Goal: Transaction & Acquisition: Purchase product/service

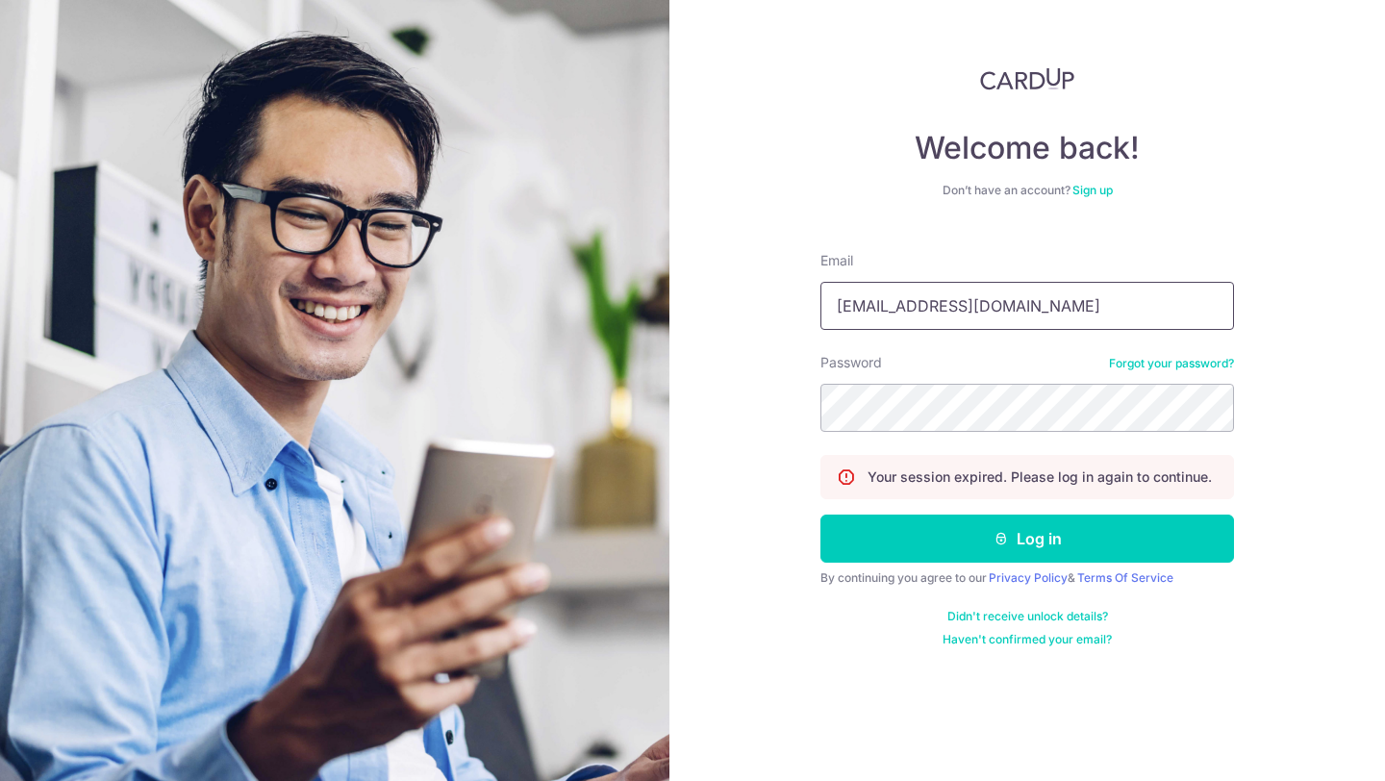
click at [1052, 313] on input "snapcafesg@gmail.co" at bounding box center [1026, 306] width 413 height 48
type input "snapcafesg@gmail.com"
click at [820, 514] on button "Log in" at bounding box center [1026, 538] width 413 height 48
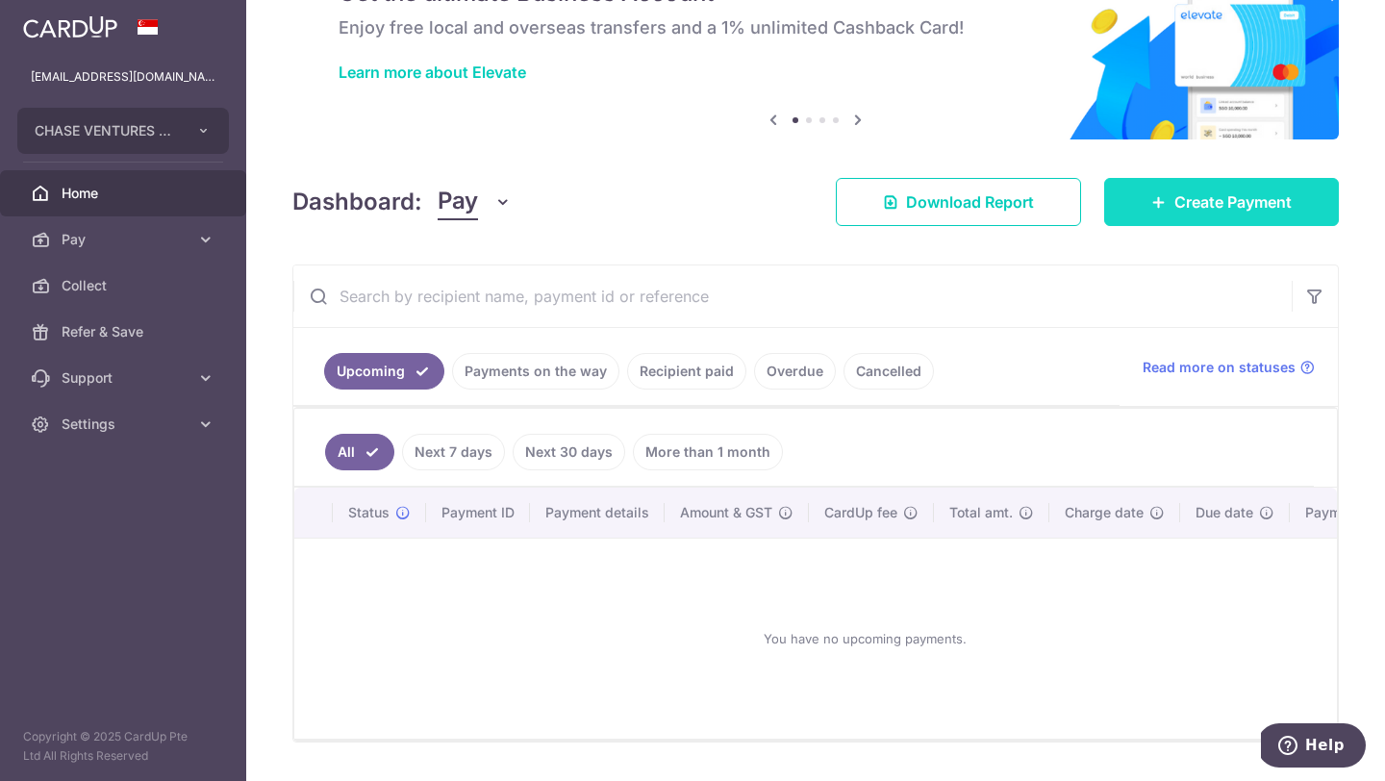
click at [1180, 201] on span "Create Payment" at bounding box center [1232, 201] width 117 height 23
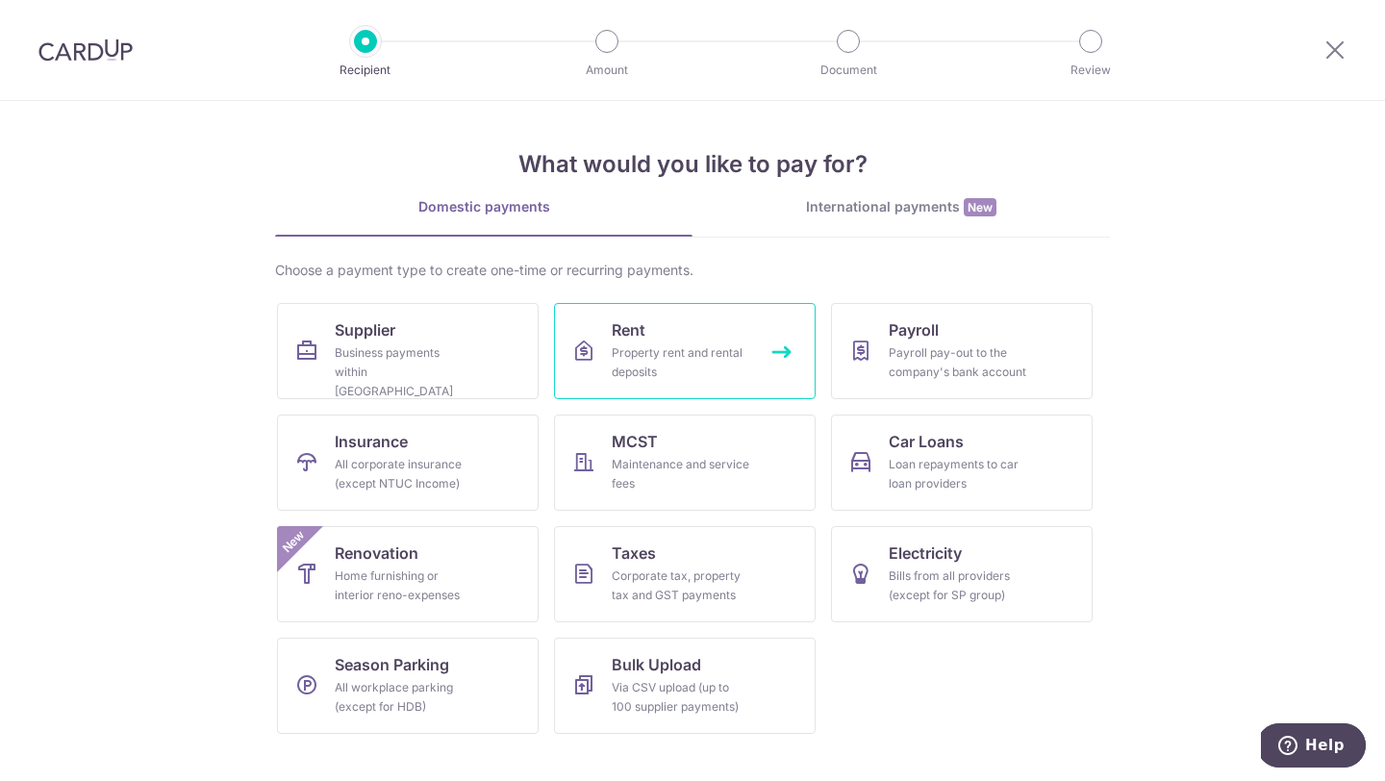
click at [655, 360] on div "Property rent and rental deposits" at bounding box center [681, 362] width 138 height 38
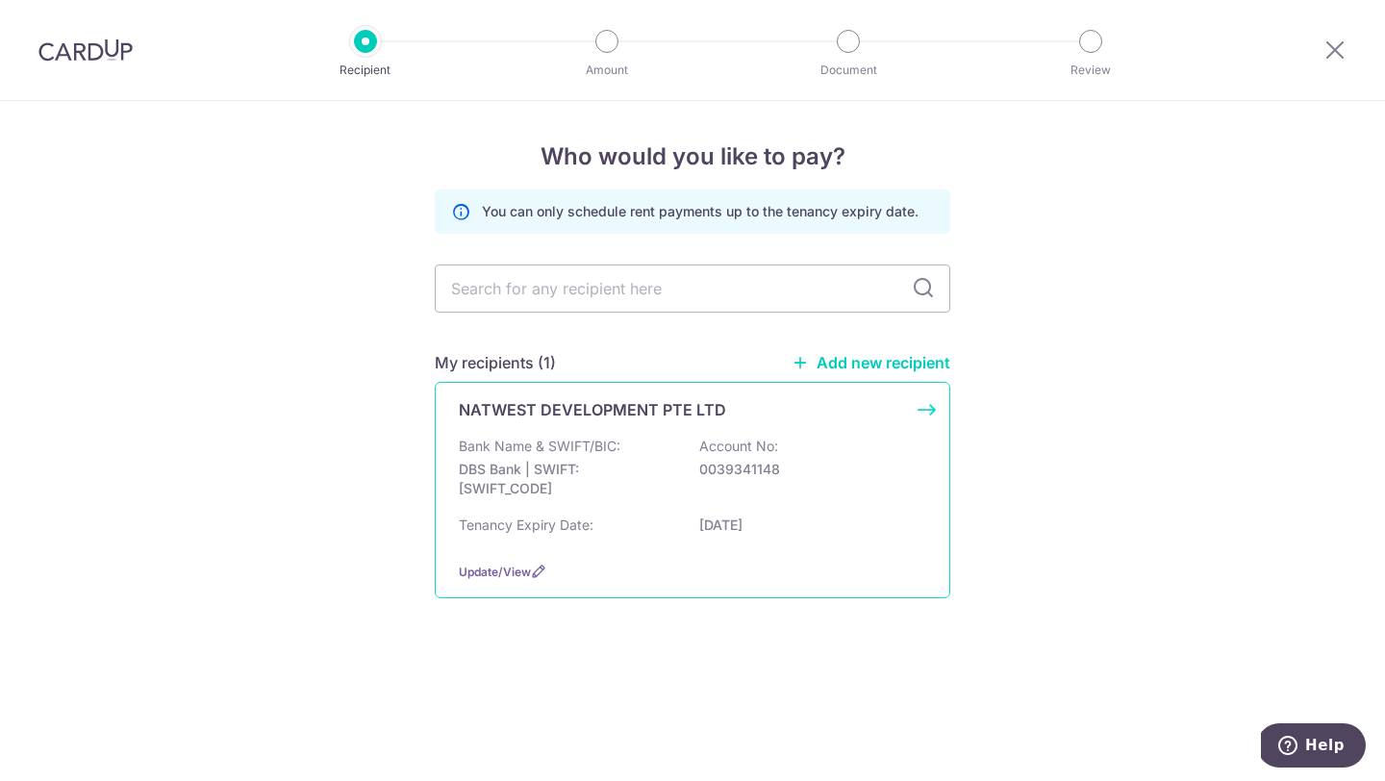
click at [662, 491] on p "DBS Bank | SWIFT: DBSSSGSGXXX" at bounding box center [566, 479] width 215 height 38
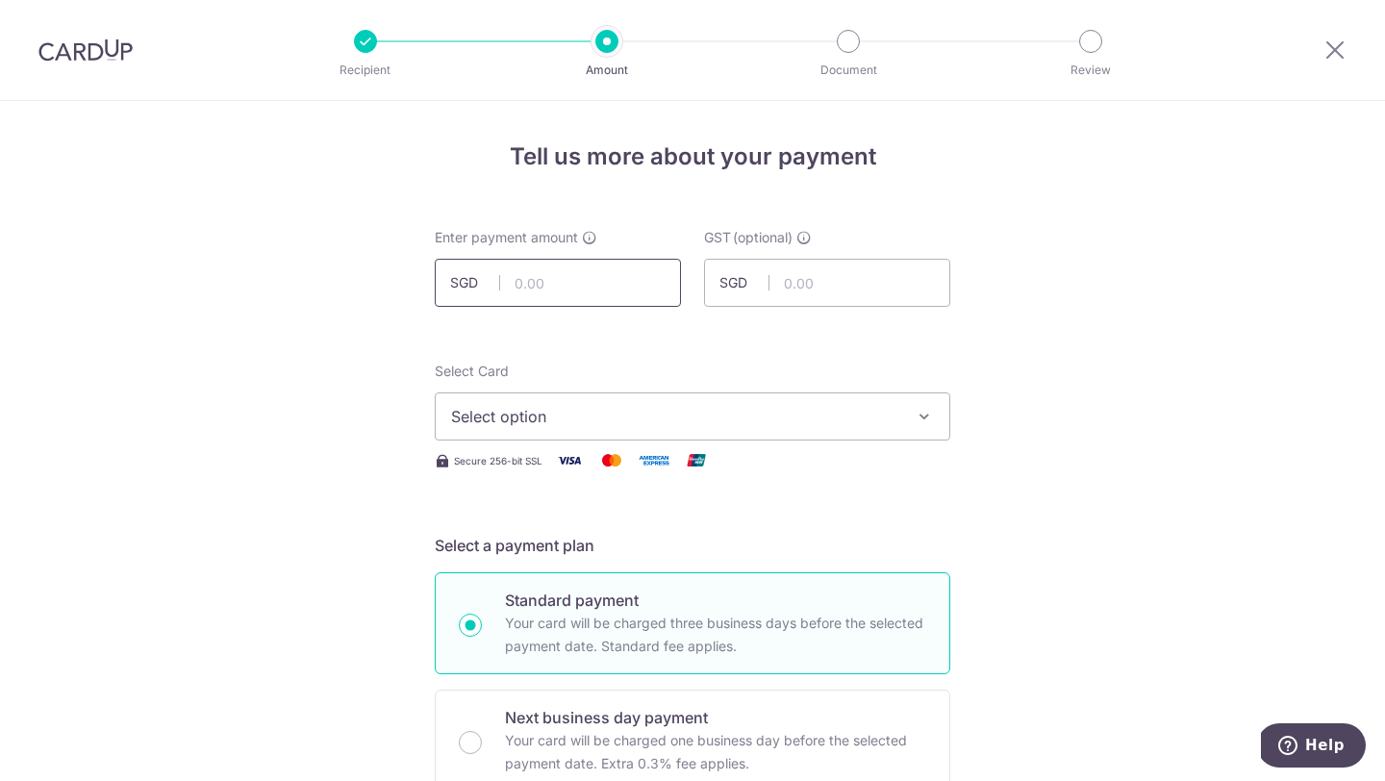
click at [603, 268] on input "text" at bounding box center [558, 283] width 246 height 48
type input "6,582.51"
click at [598, 433] on button "Select option" at bounding box center [692, 416] width 515 height 48
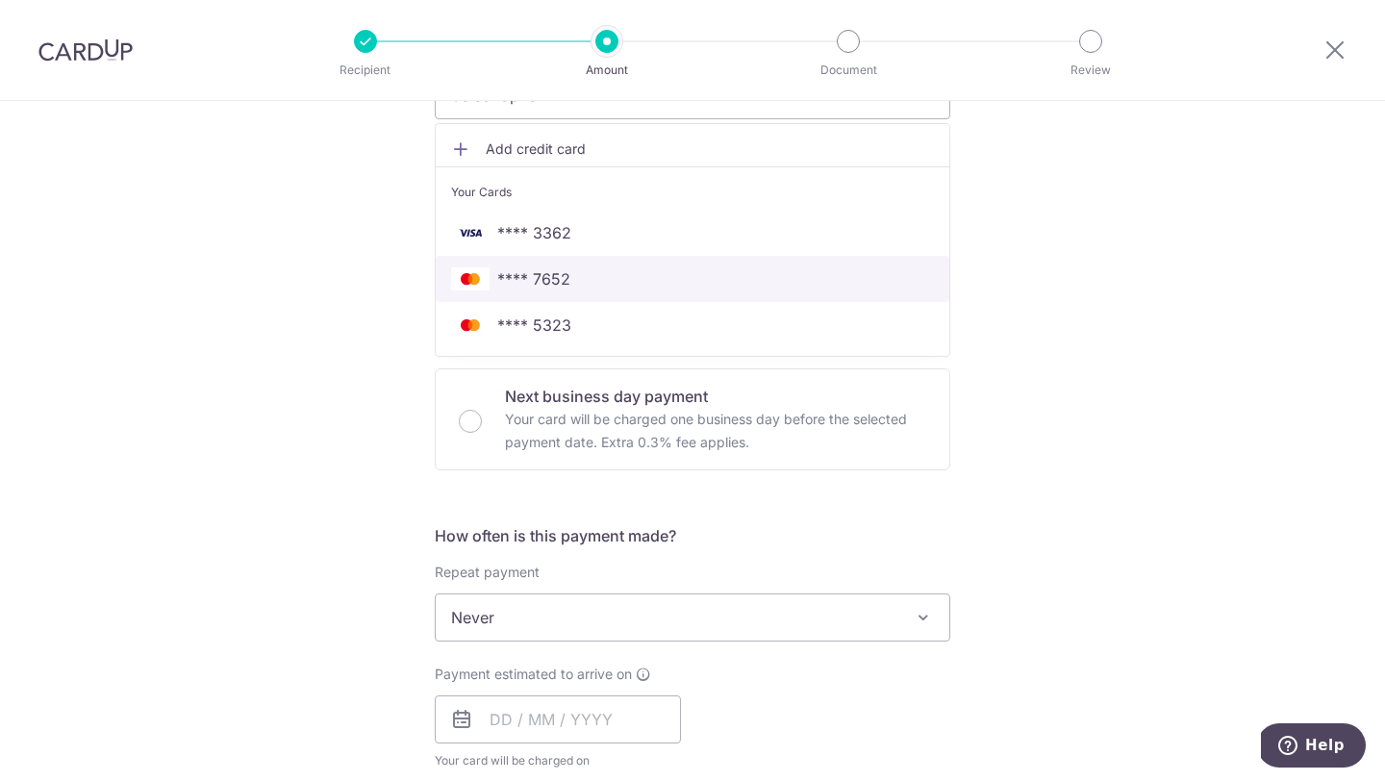
scroll to position [314, 0]
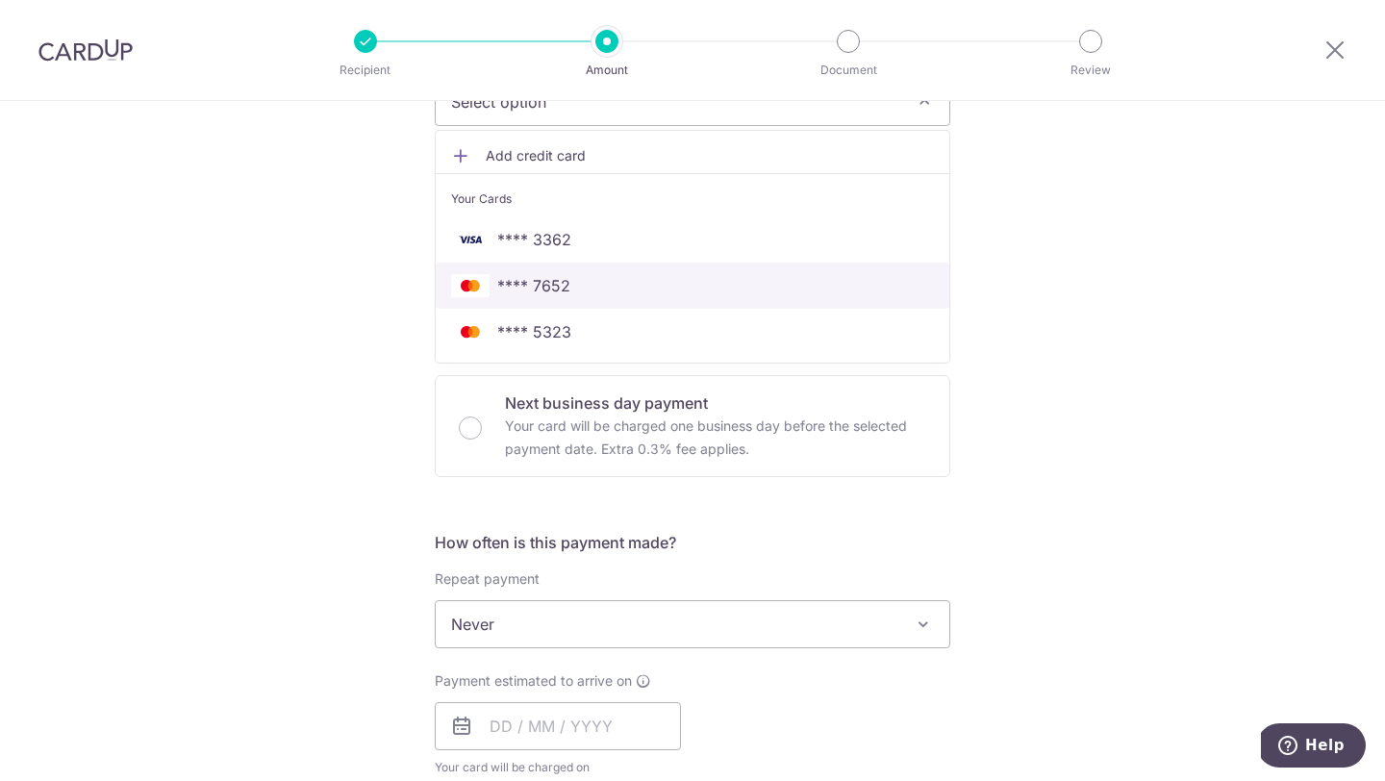
click at [629, 274] on span "**** 7652" at bounding box center [692, 285] width 483 height 23
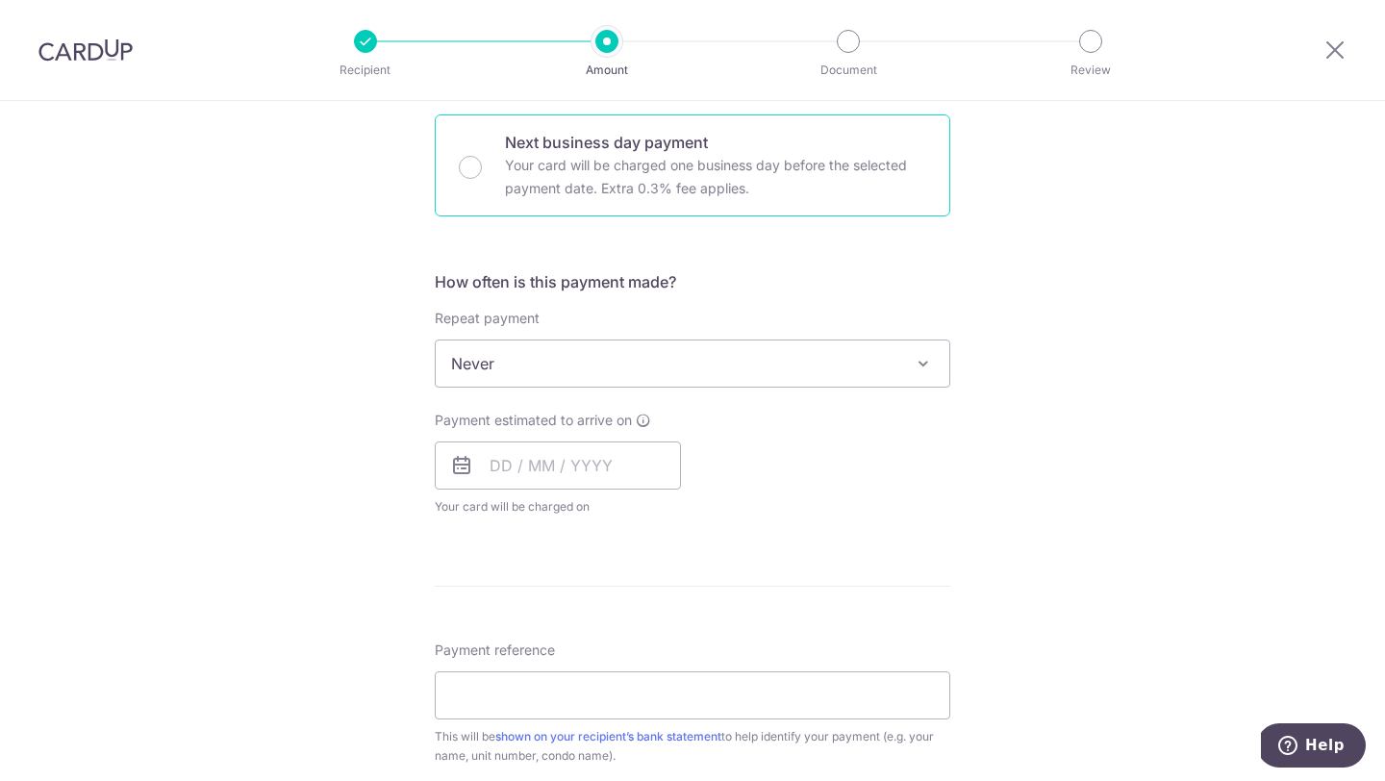
scroll to position [609, 0]
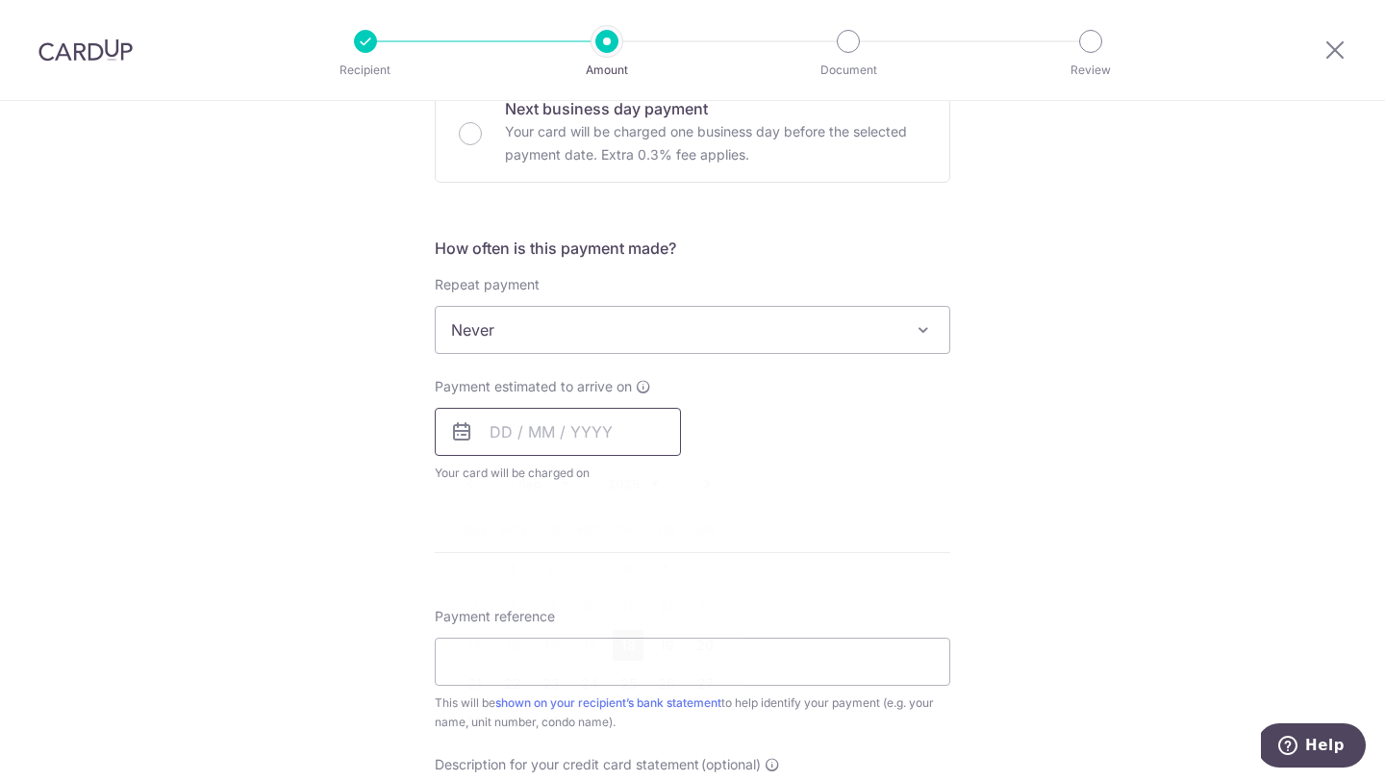
click at [542, 440] on input "text" at bounding box center [558, 432] width 246 height 48
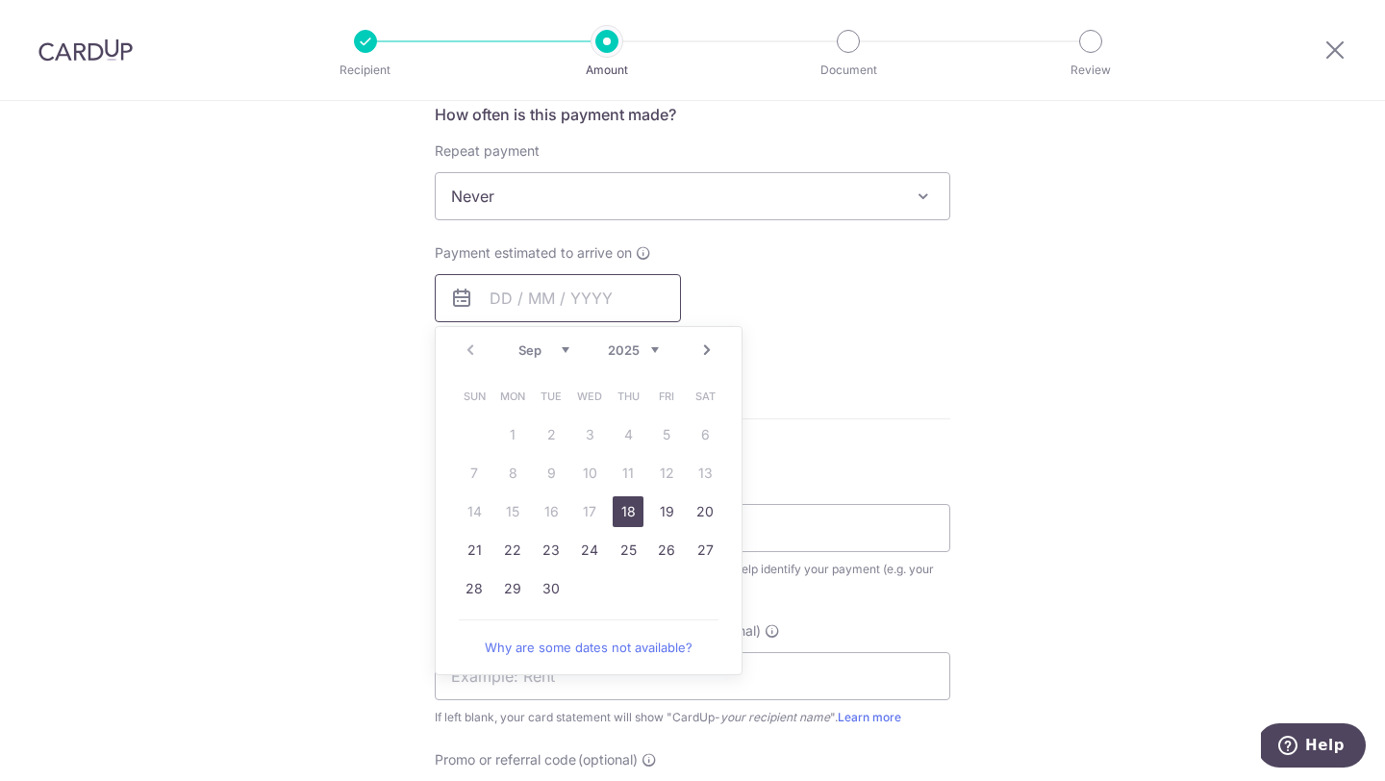
scroll to position [763, 0]
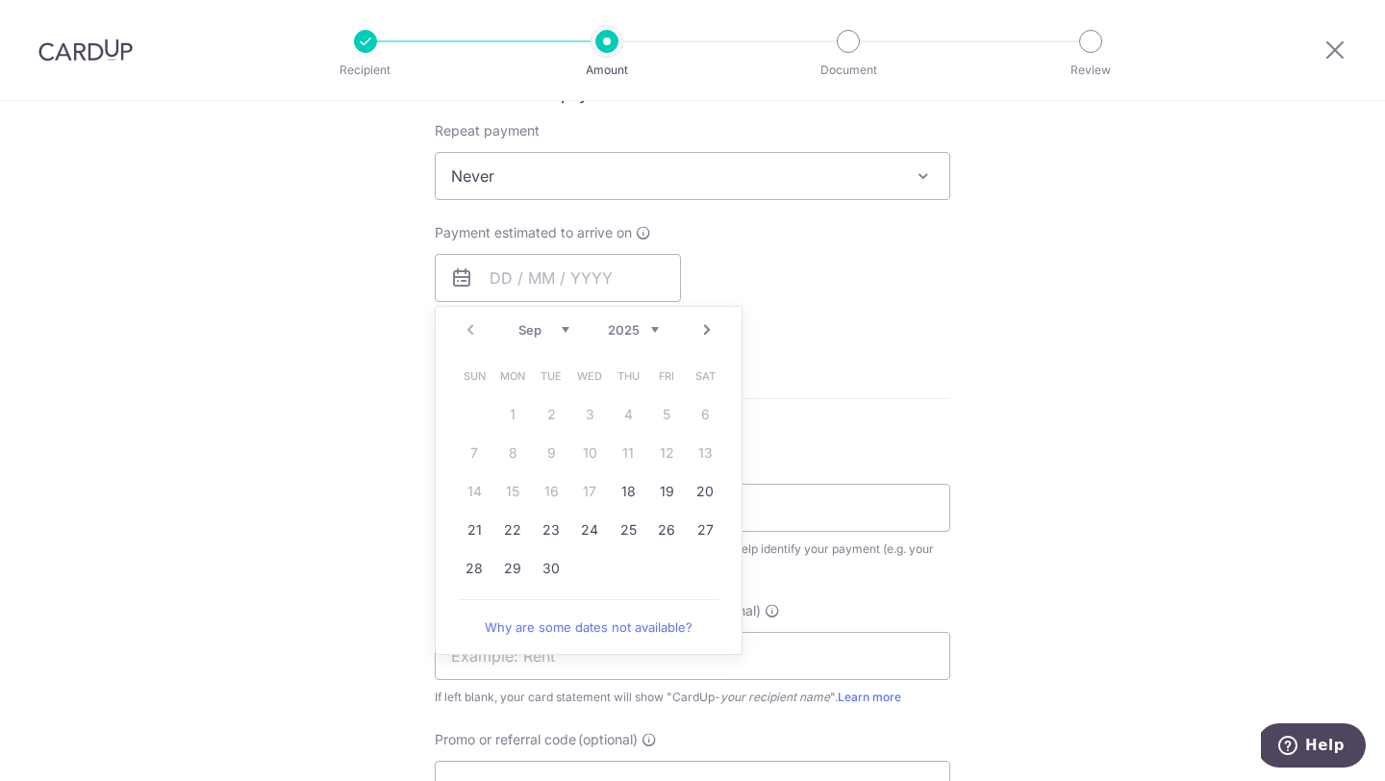
click at [705, 335] on link "Next" at bounding box center [706, 329] width 23 height 23
click at [590, 409] on link "1" at bounding box center [589, 414] width 31 height 31
type input "01/10/2025"
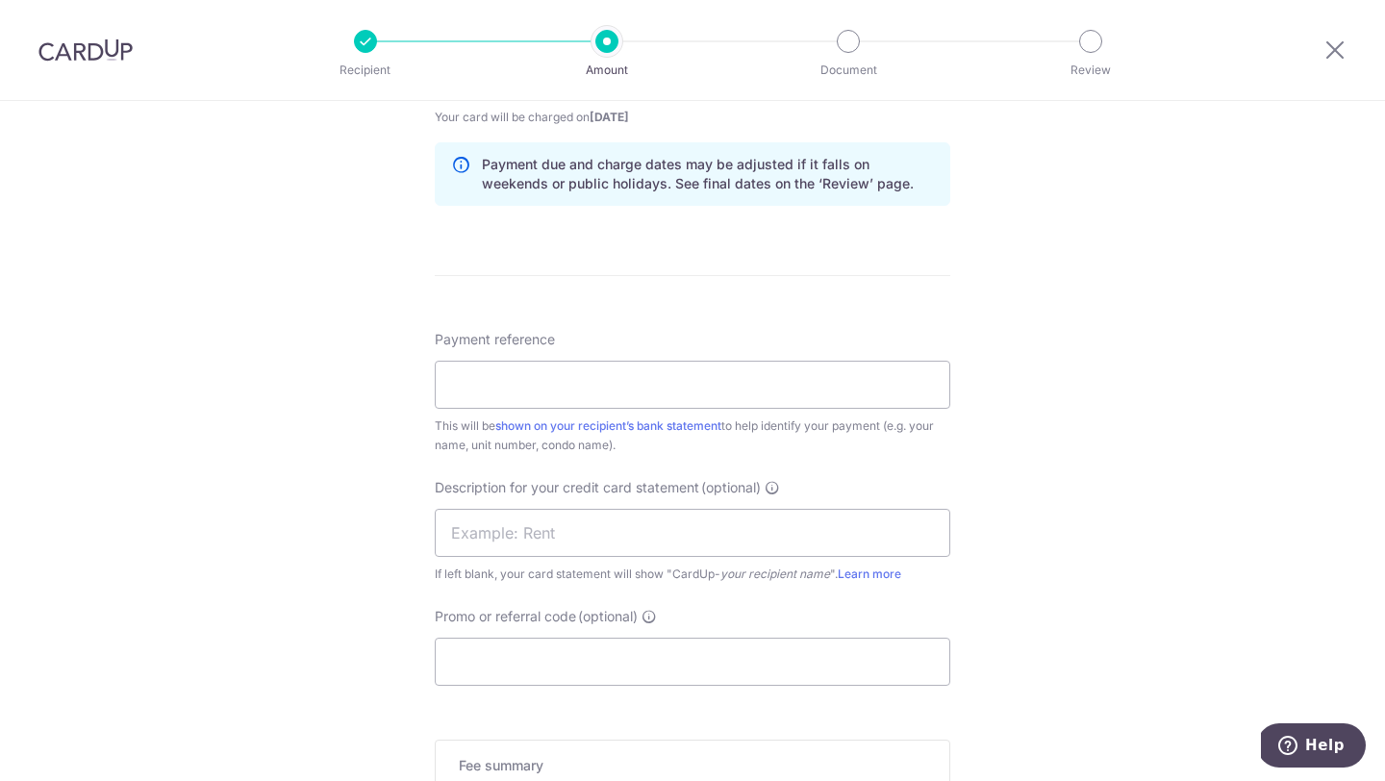
scroll to position [966, 0]
click at [593, 385] on input "Payment reference" at bounding box center [692, 383] width 515 height 48
paste input "2510000493"
type input "2510000493"
click at [708, 515] on input "text" at bounding box center [692, 531] width 515 height 48
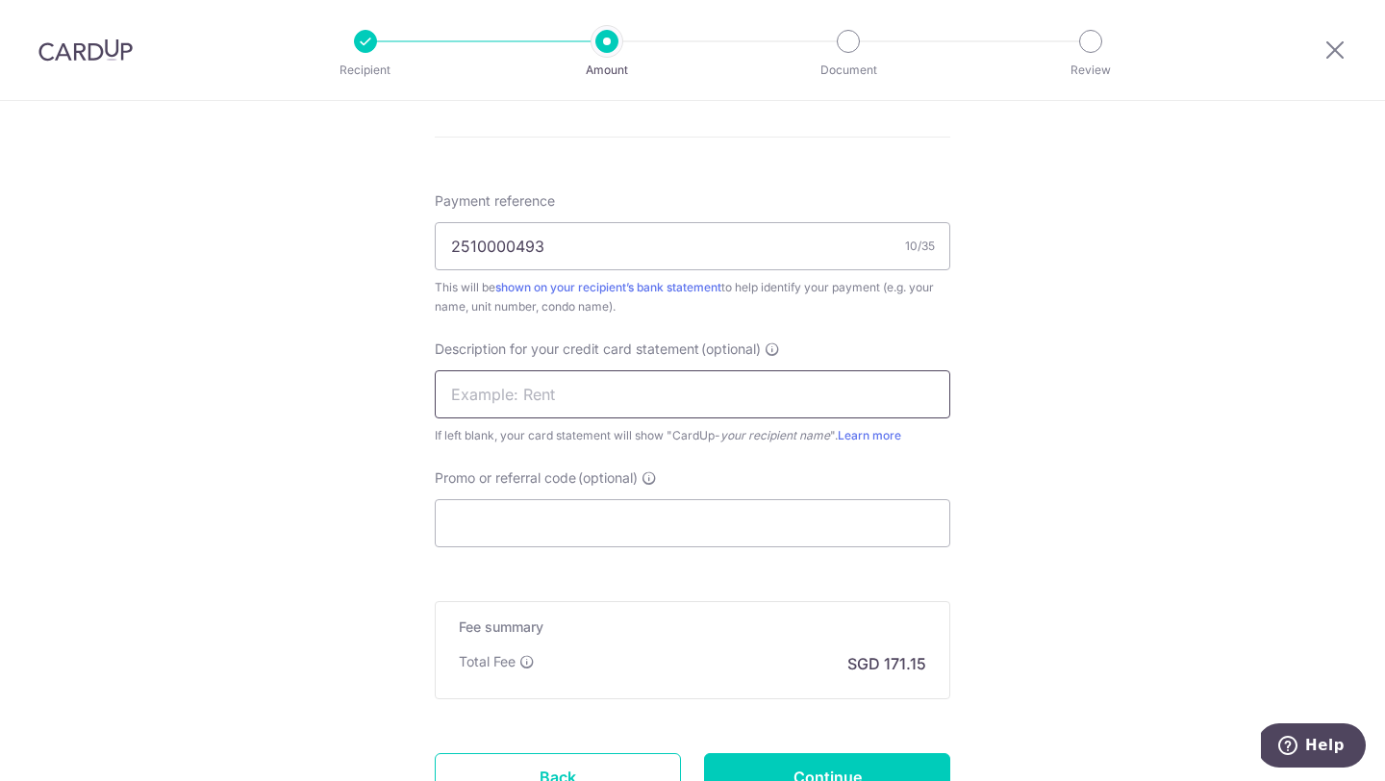
scroll to position [1104, 0]
click at [710, 502] on input "Promo or referral code (optional)" at bounding box center [692, 522] width 515 height 48
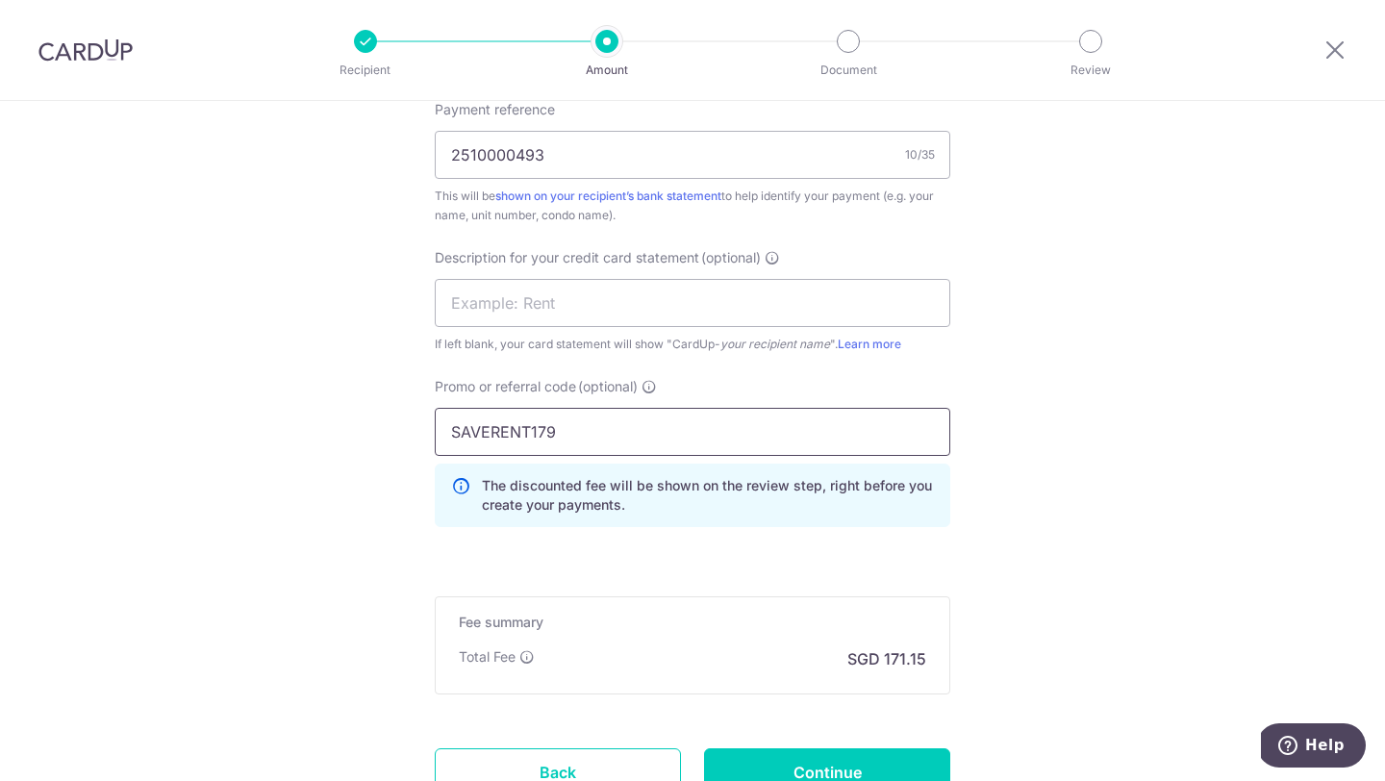
scroll to position [1354, 0]
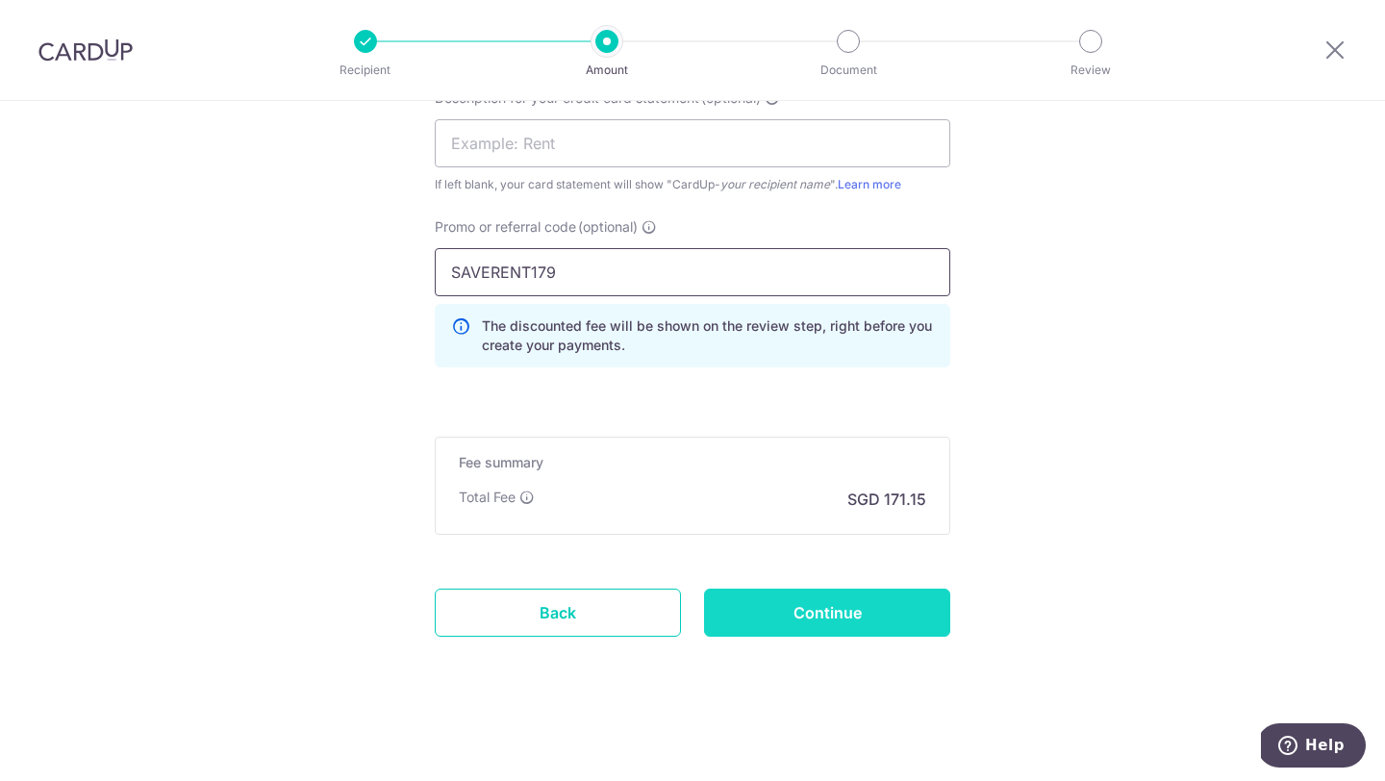
type input "SAVERENT179"
click at [901, 620] on input "Continue" at bounding box center [827, 612] width 246 height 48
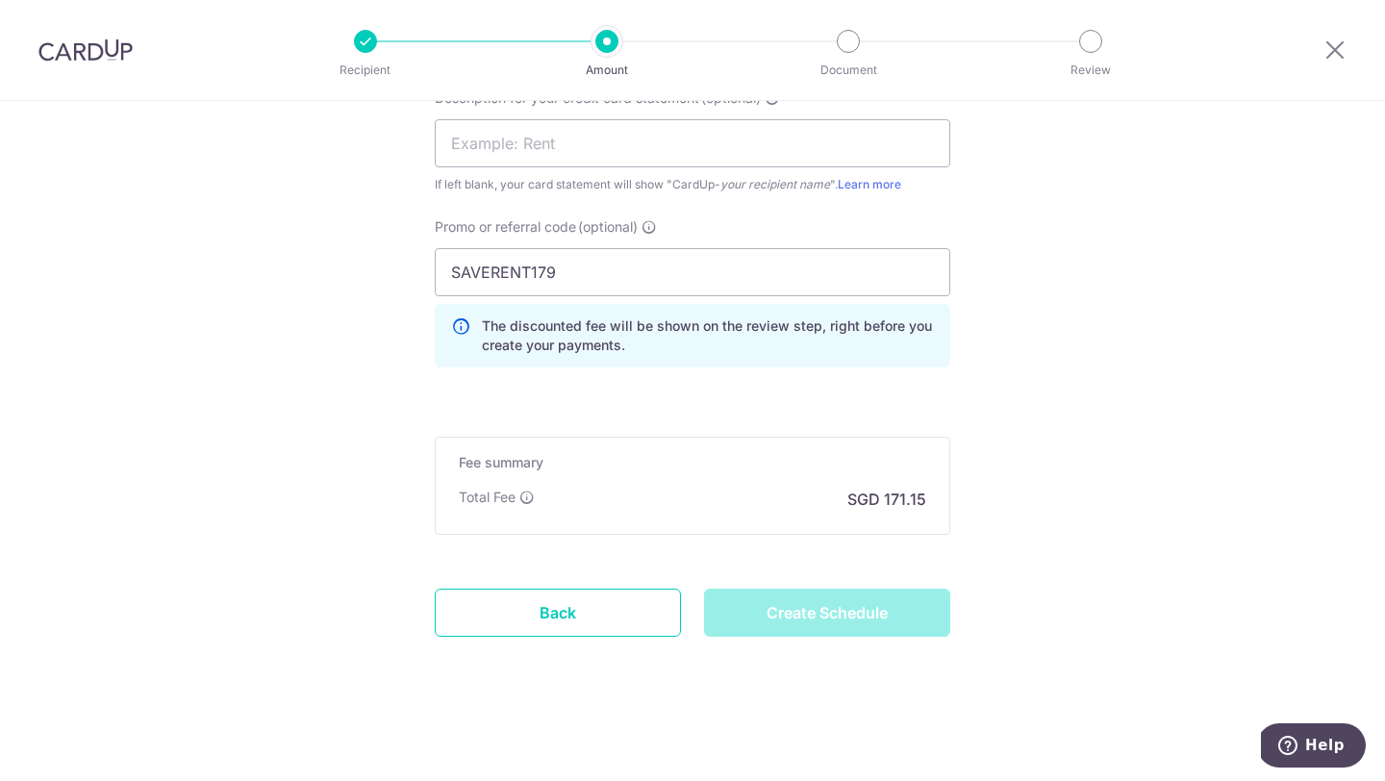
type input "Create Schedule"
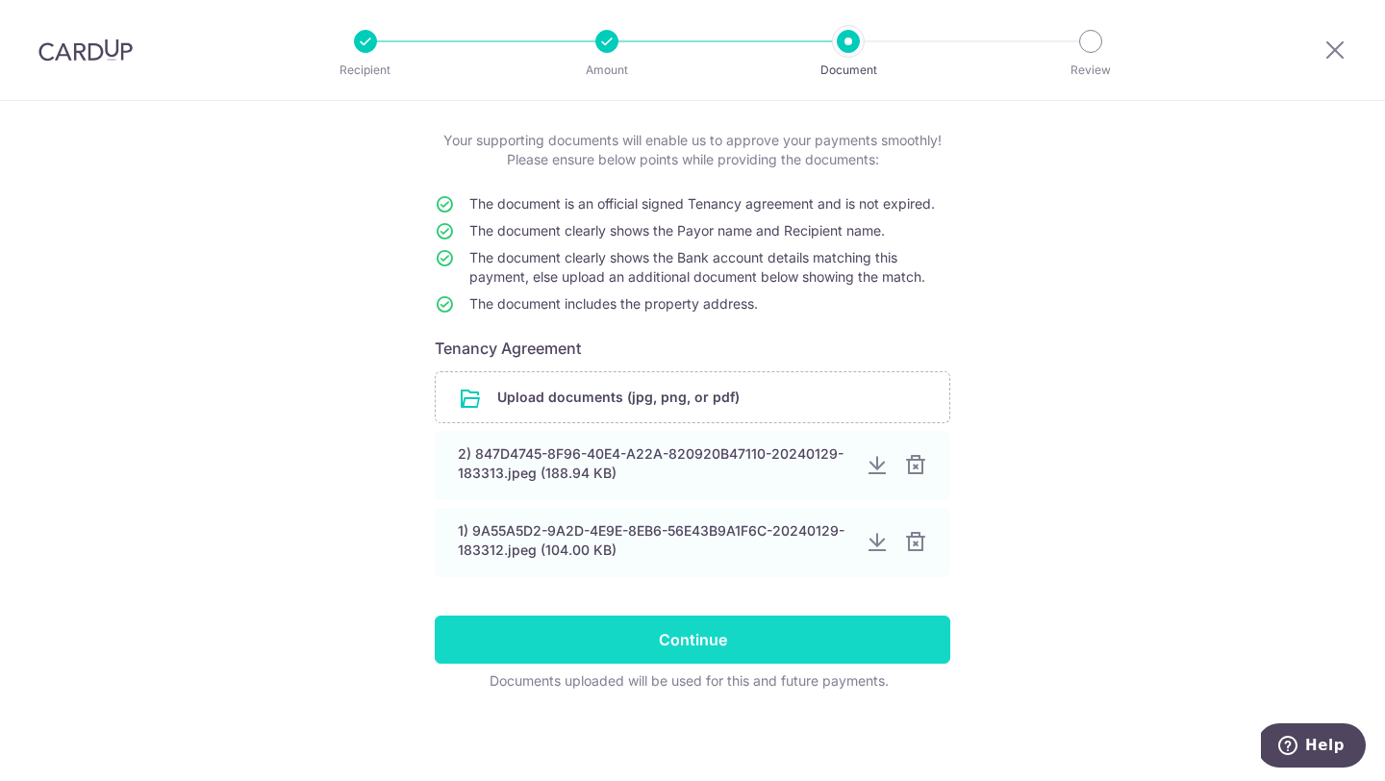
click at [795, 648] on input "Continue" at bounding box center [692, 639] width 515 height 48
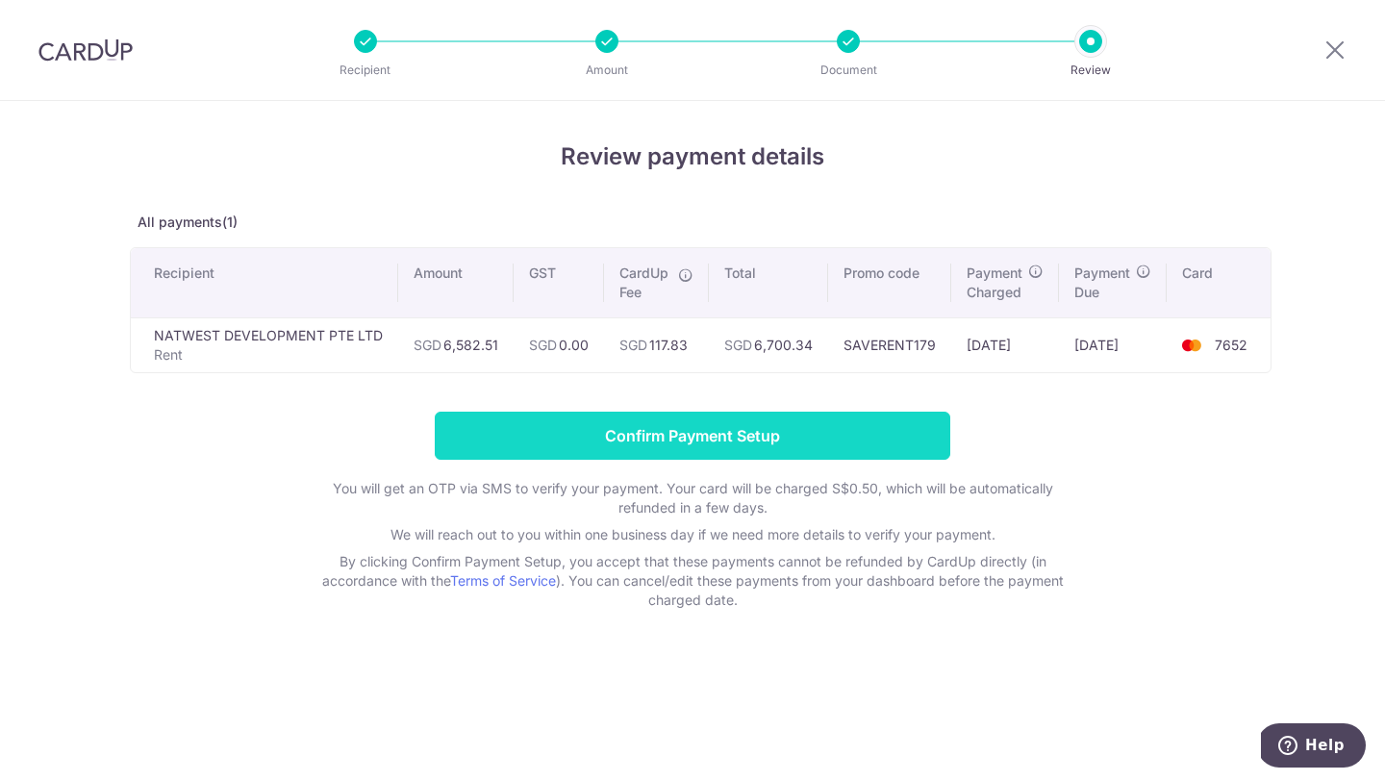
click at [836, 442] on input "Confirm Payment Setup" at bounding box center [692, 436] width 515 height 48
